Goal: Task Accomplishment & Management: Manage account settings

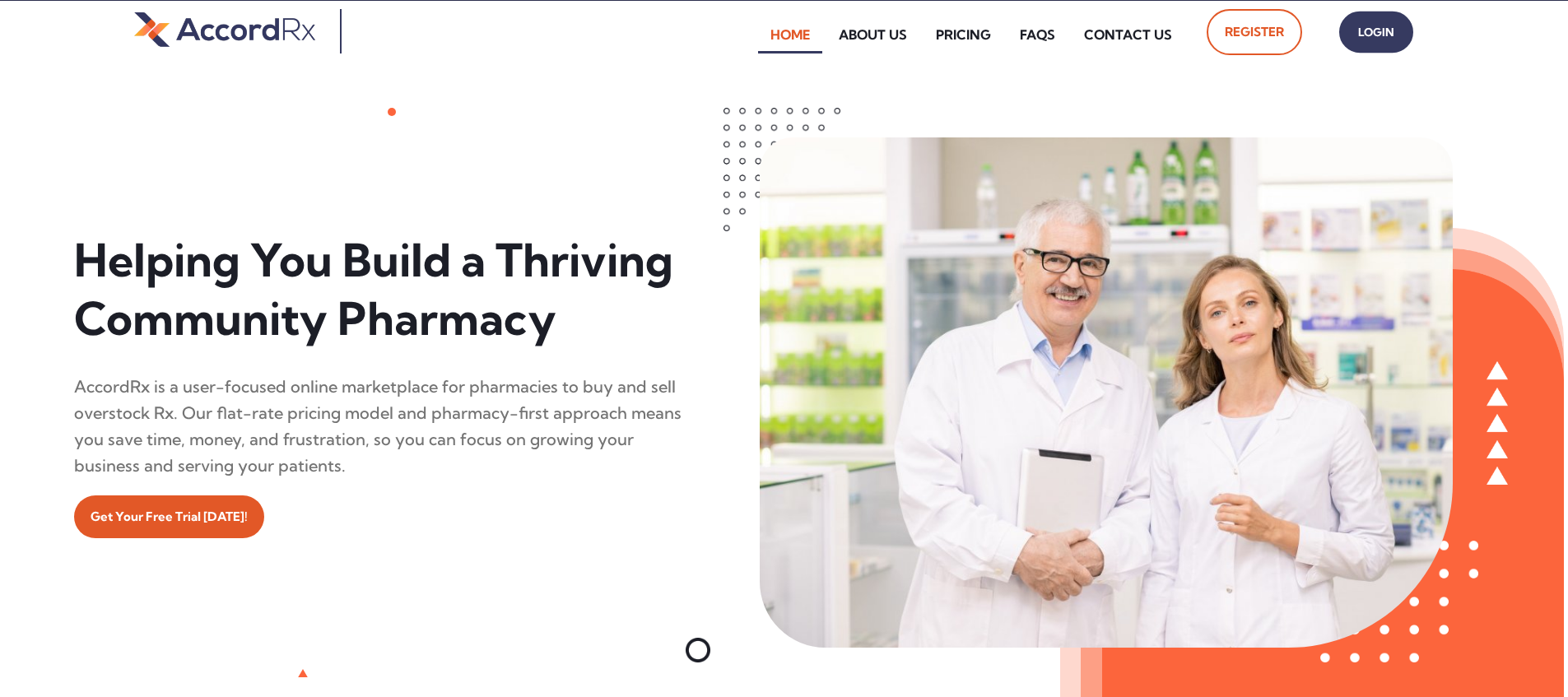
click at [752, 32] on span "Login" at bounding box center [1376, 32] width 42 height 24
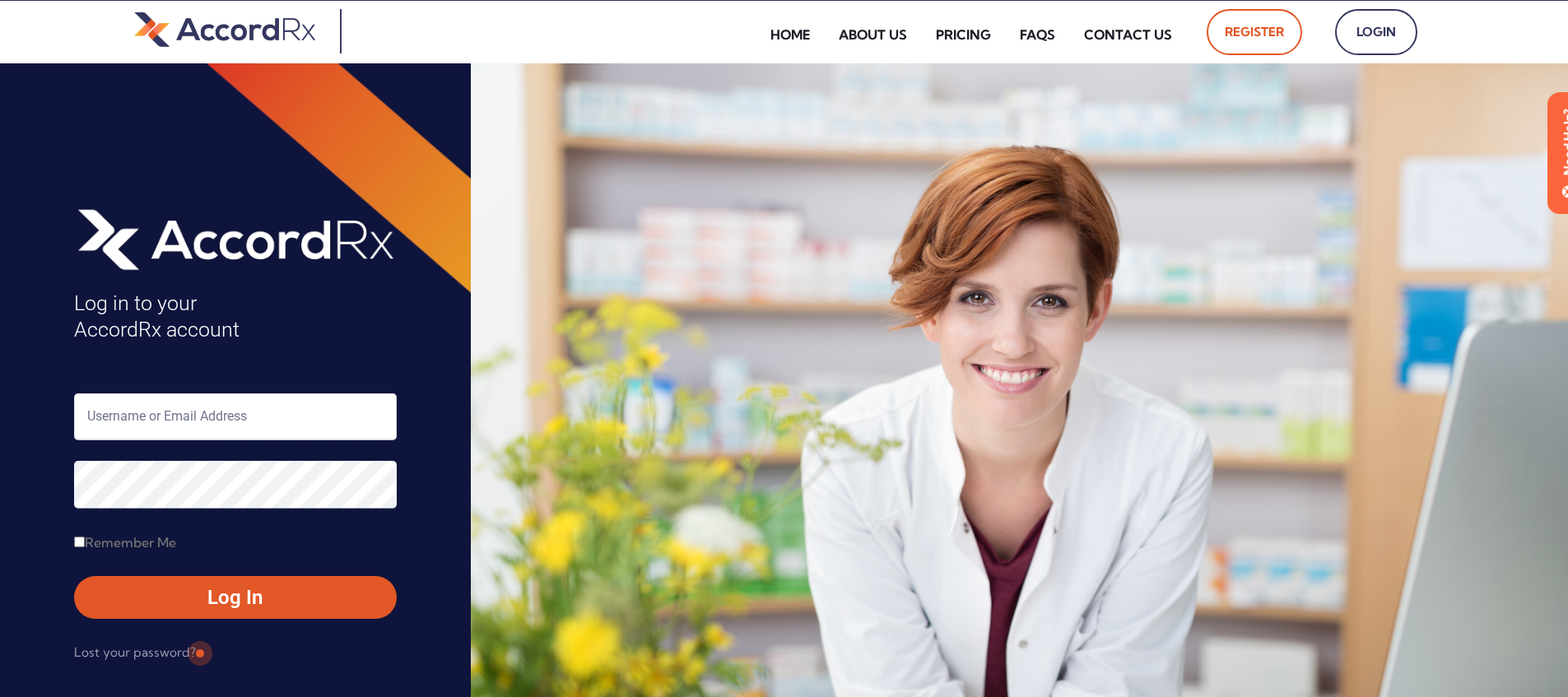
click at [161, 421] on input "text" at bounding box center [235, 417] width 323 height 47
type input "ARX-[PERSON_NAME]"
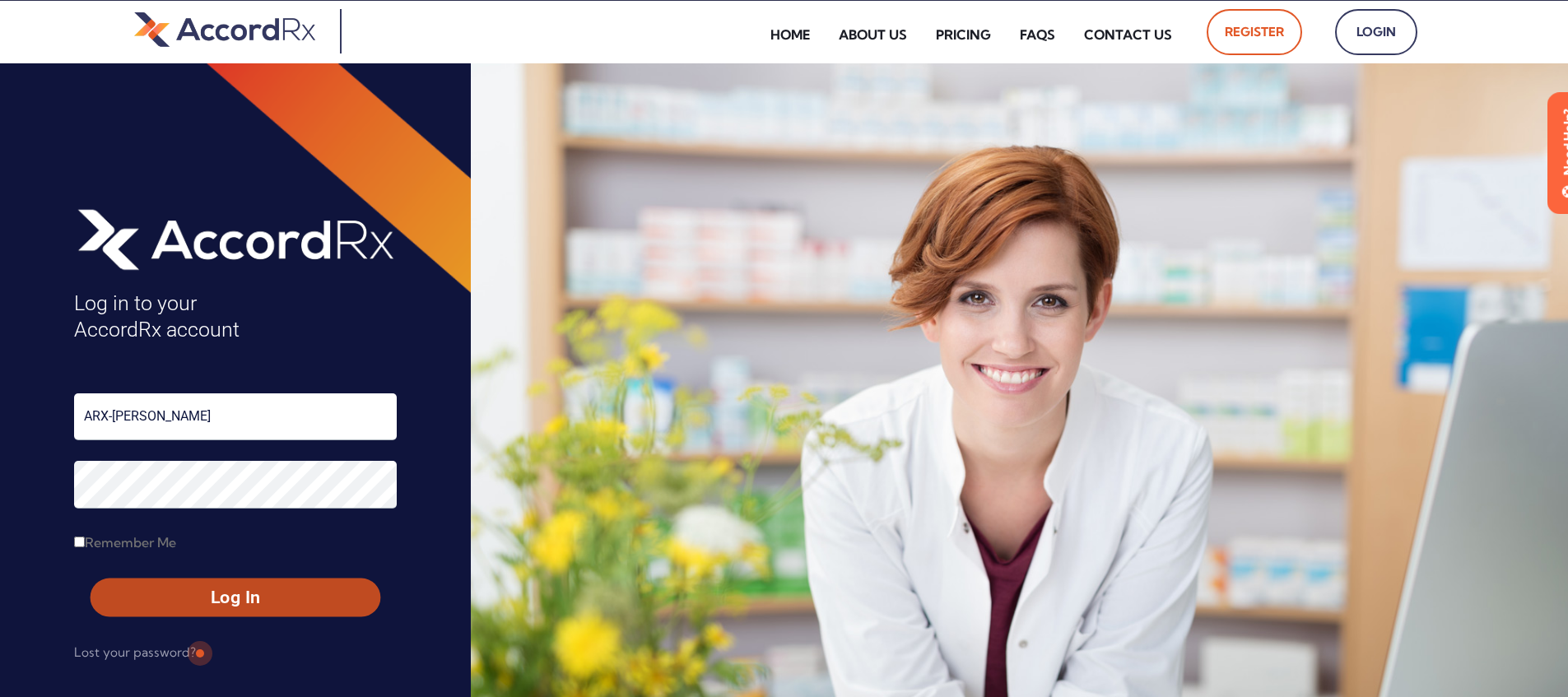
click at [198, 600] on span "Log In" at bounding box center [235, 597] width 260 height 24
